Goal: Obtain resource: Download file/media

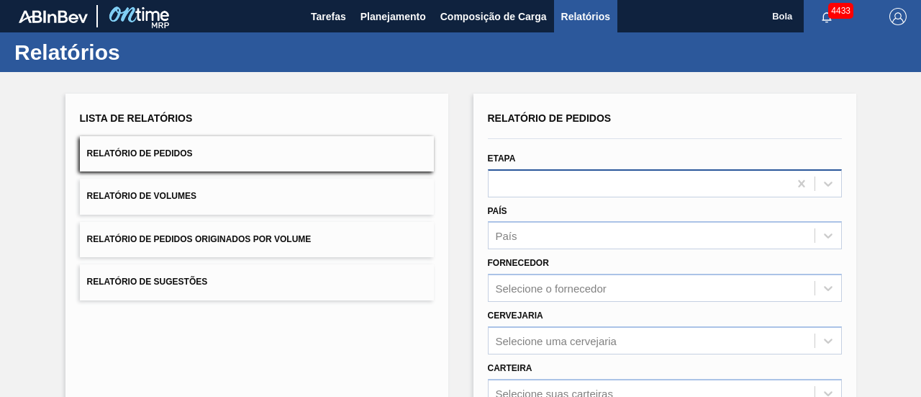
click at [590, 171] on div at bounding box center [665, 183] width 354 height 28
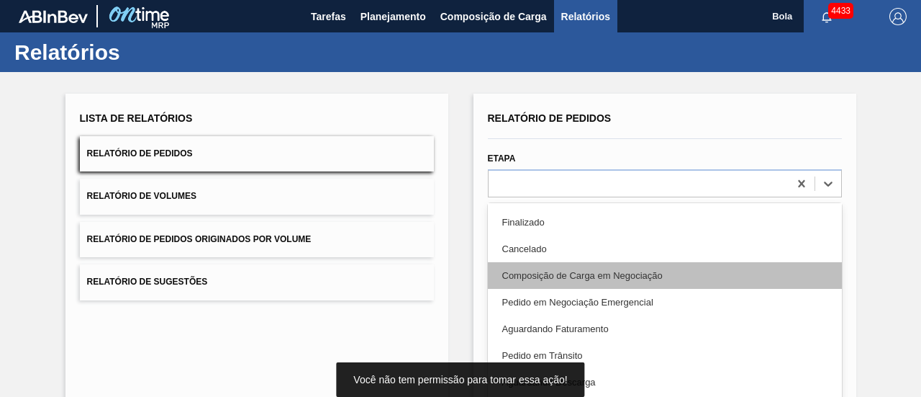
scroll to position [72, 0]
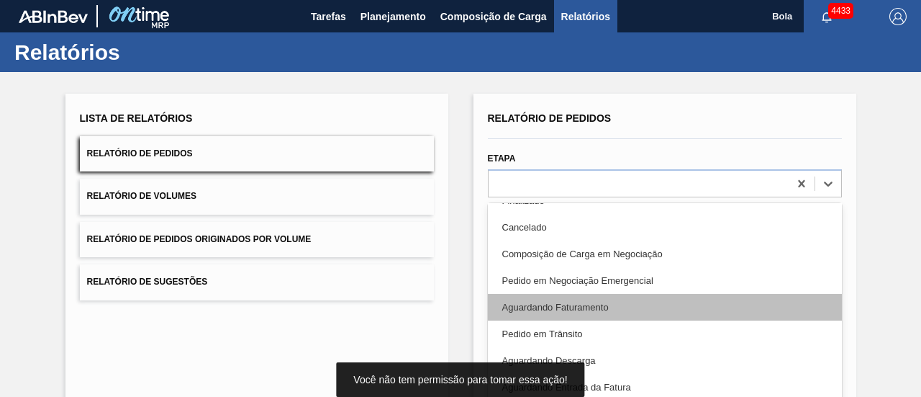
click at [571, 310] on font "Aguardando Faturamento" at bounding box center [555, 307] width 107 height 11
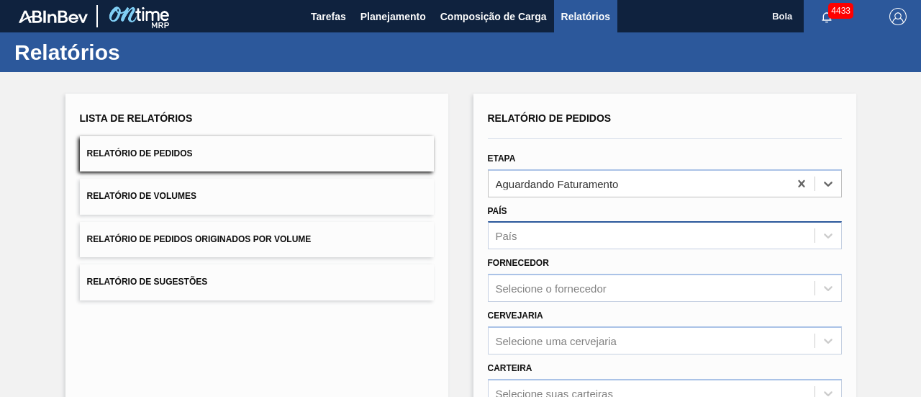
click at [570, 238] on div "País" at bounding box center [652, 235] width 326 height 21
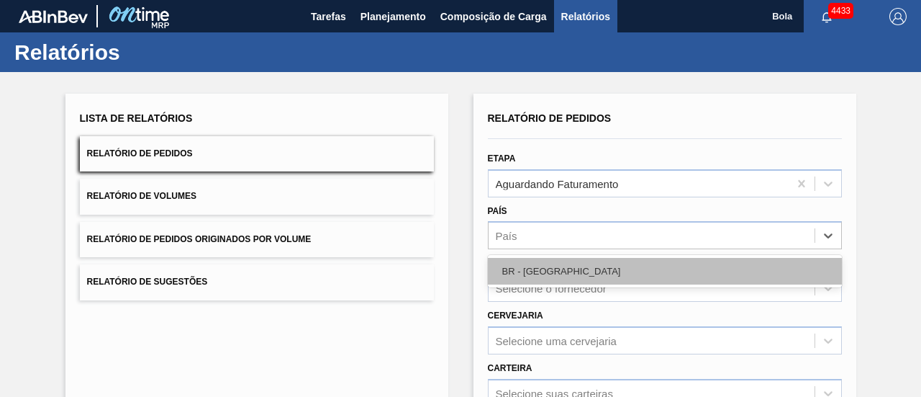
click at [553, 271] on div "BR - [GEOGRAPHIC_DATA]" at bounding box center [665, 271] width 354 height 27
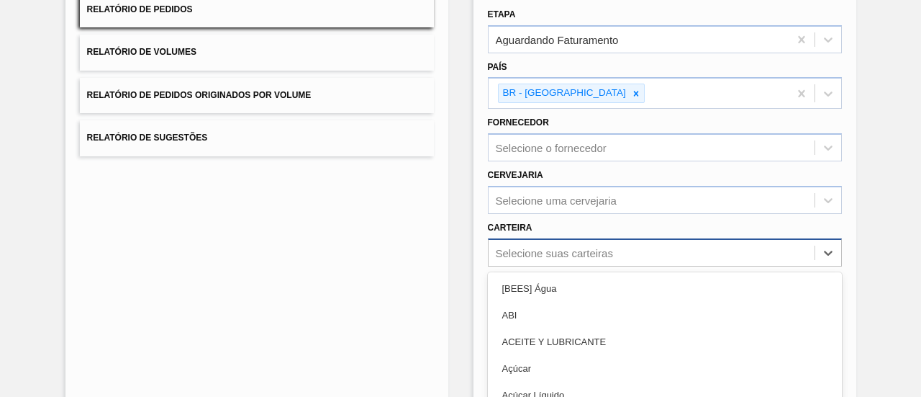
click at [551, 249] on div "option ACEITE Y LUBRICANTE focused, 3 of 101. 101 results available. Use Up and…" at bounding box center [665, 252] width 354 height 28
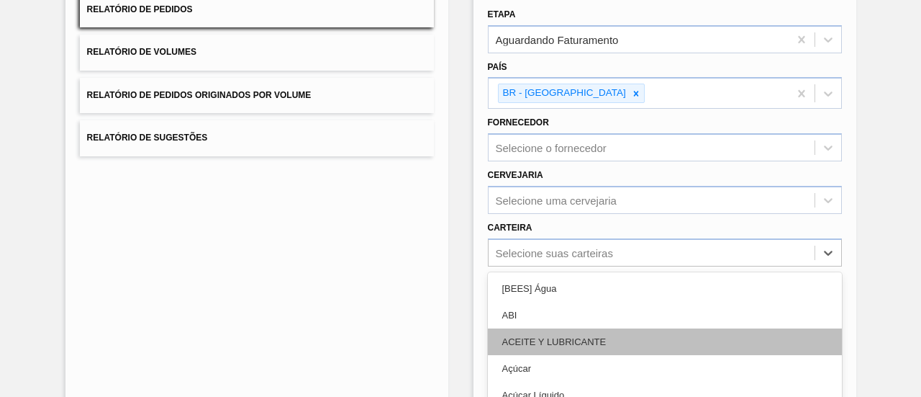
scroll to position [239, 0]
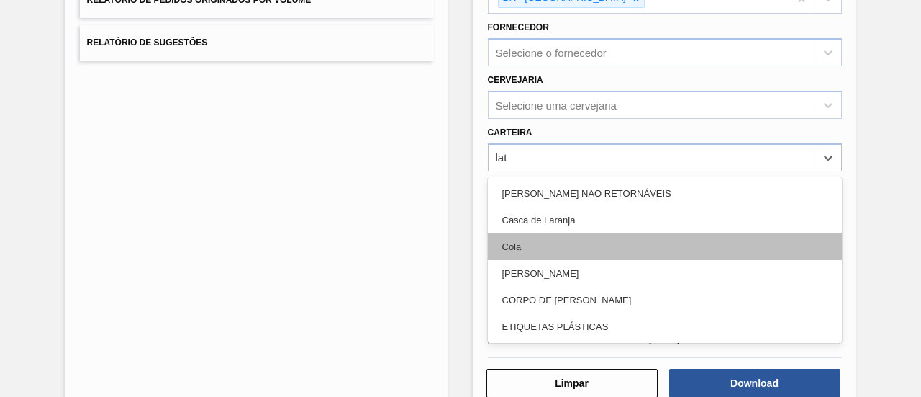
type input "la"
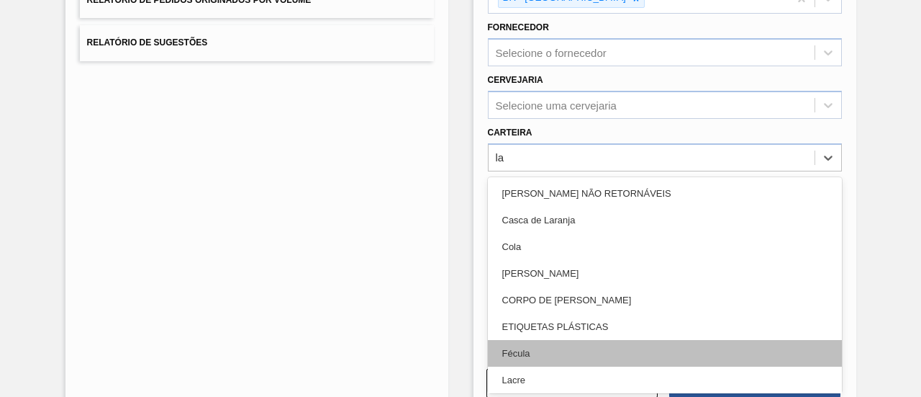
scroll to position [72, 0]
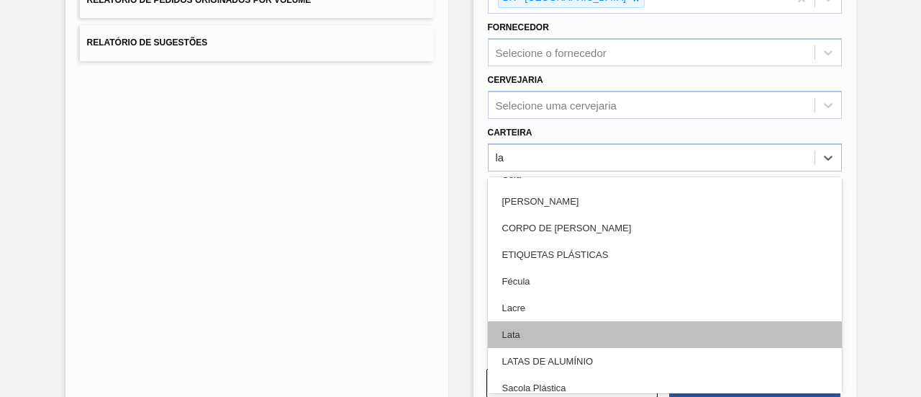
click at [527, 330] on div "Lata" at bounding box center [665, 334] width 354 height 27
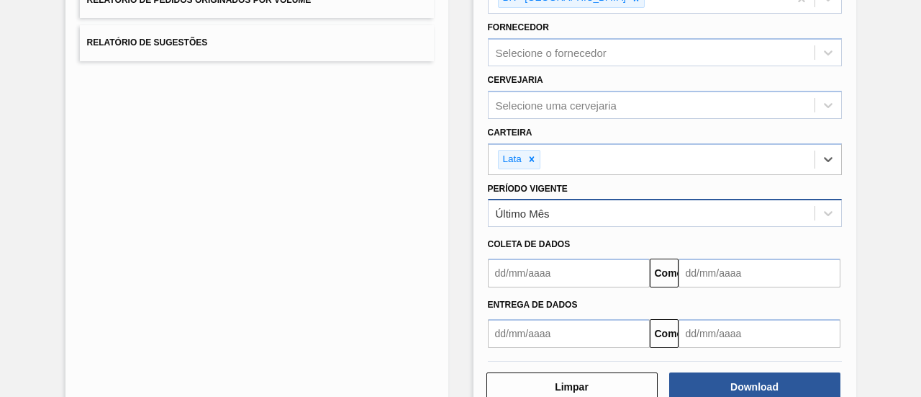
click at [561, 216] on div "Último Mês" at bounding box center [652, 213] width 326 height 21
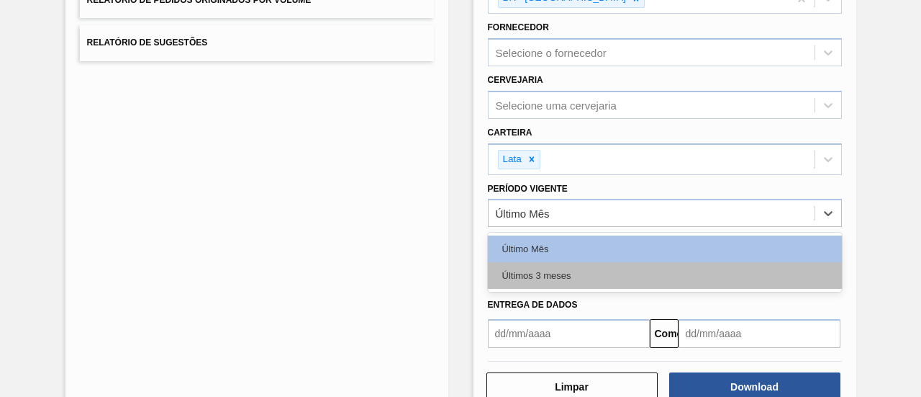
click at [557, 270] on font "Últimos 3 meses" at bounding box center [536, 275] width 69 height 11
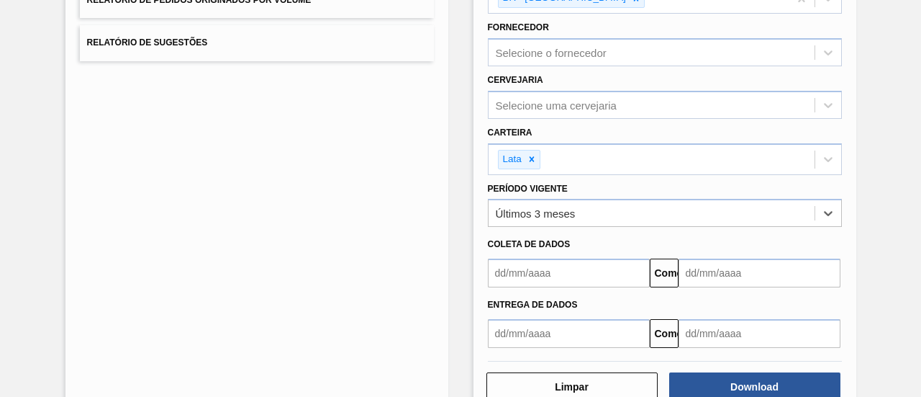
scroll to position [274, 0]
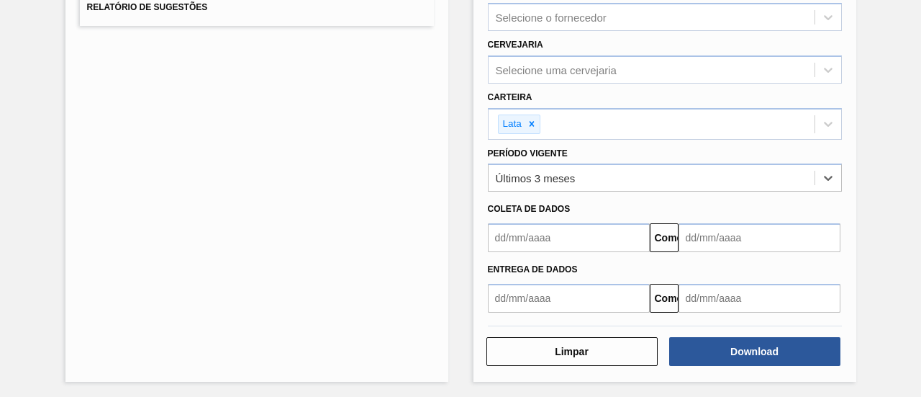
click at [558, 234] on input "text" at bounding box center [569, 237] width 162 height 29
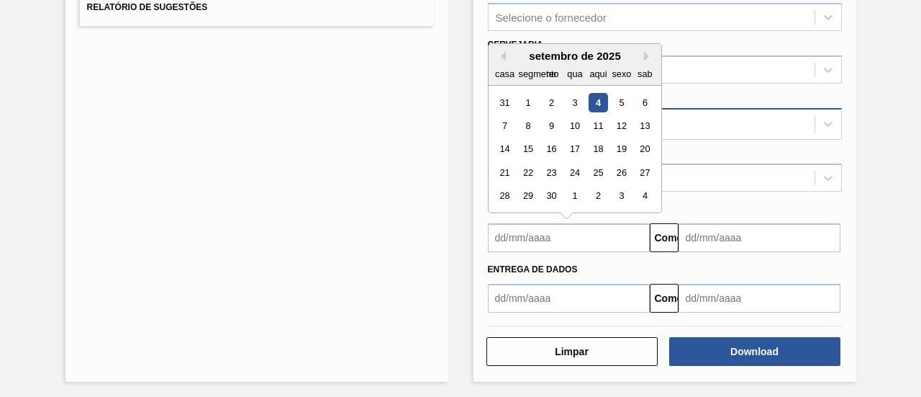
drag, startPoint x: 591, startPoint y: 99, endPoint x: 597, endPoint y: 107, distance: 10.4
click at [591, 99] on div "4" at bounding box center [597, 102] width 19 height 19
type input "[DATE]"
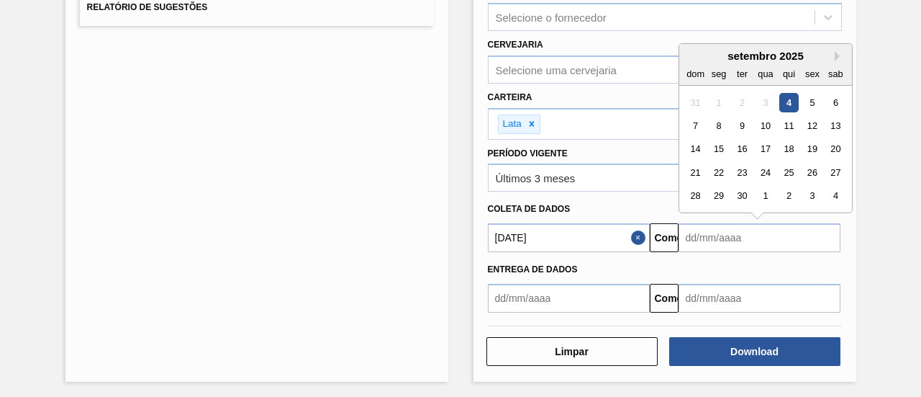
click at [690, 231] on input "text" at bounding box center [760, 237] width 162 height 29
click at [831, 51] on div "setembro de 2025" at bounding box center [765, 56] width 173 height 12
click at [837, 53] on button "Próximo mês" at bounding box center [840, 56] width 10 height 10
click at [746, 118] on div "4" at bounding box center [741, 125] width 19 height 19
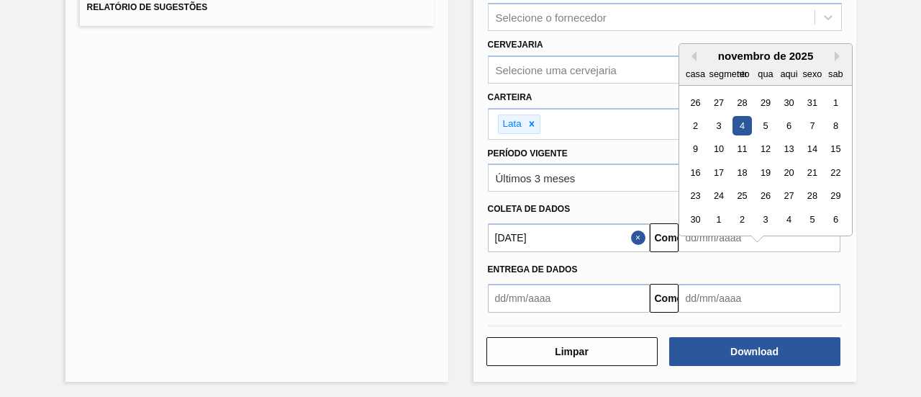
type input "[DATE]"
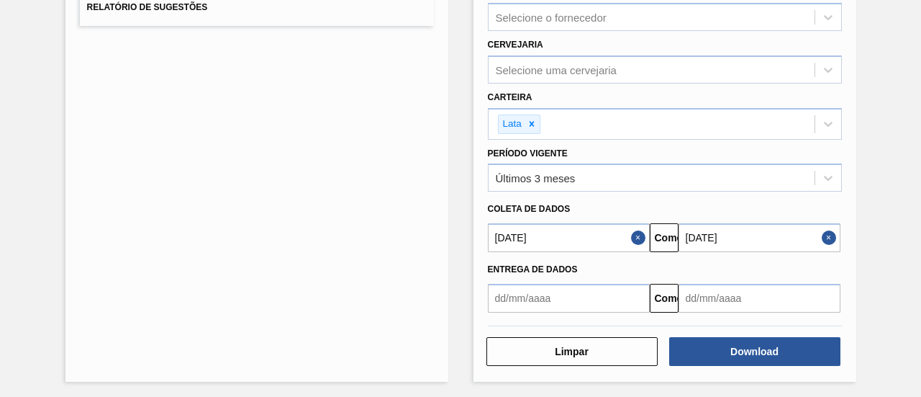
click at [770, 266] on div "Entrega de dados" at bounding box center [665, 269] width 366 height 21
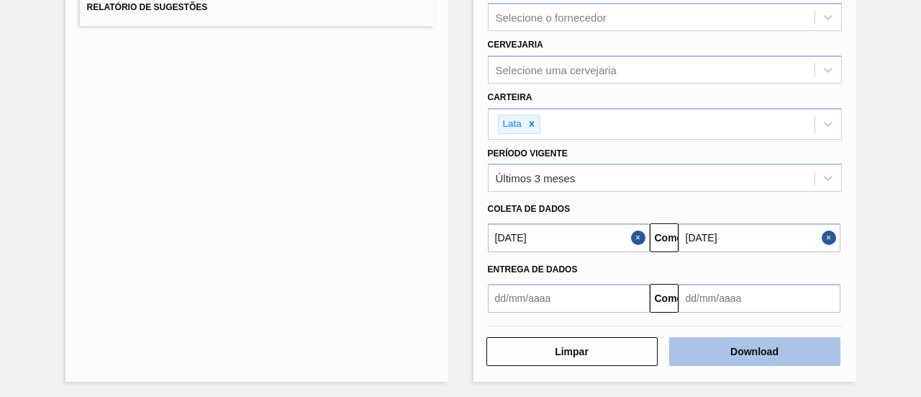
click at [739, 348] on font "Download" at bounding box center [755, 351] width 48 height 12
